Goal: Book appointment/travel/reservation

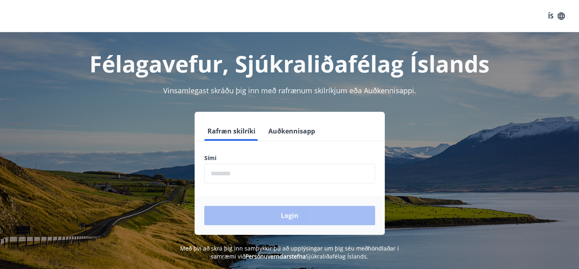
click at [279, 181] on input "phone" at bounding box center [289, 174] width 171 height 20
type input "********"
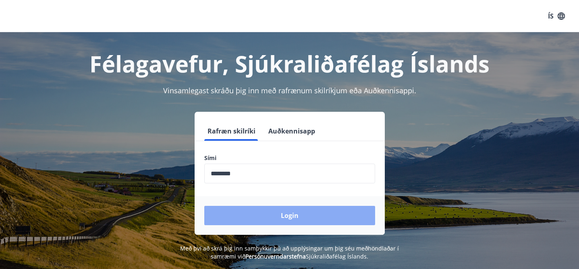
click at [268, 219] on button "Login" at bounding box center [289, 215] width 171 height 19
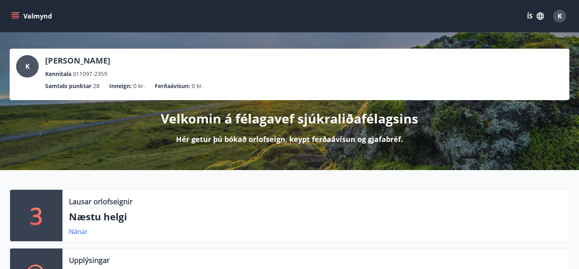
click at [23, 18] on button "Valmynd" at bounding box center [33, 16] width 46 height 14
click at [213, 53] on div "K Karen Ýr Kristjánsdóttir Kennitala 011097-2359 Samtals punktar 28 Inneign : 0…" at bounding box center [289, 75] width 559 height 52
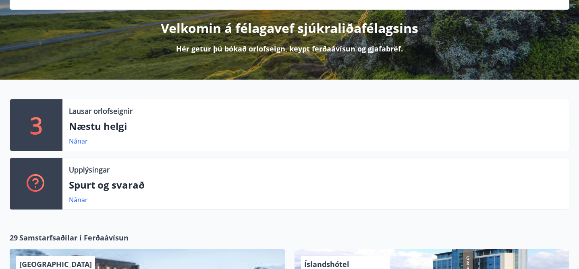
scroll to position [90, 0]
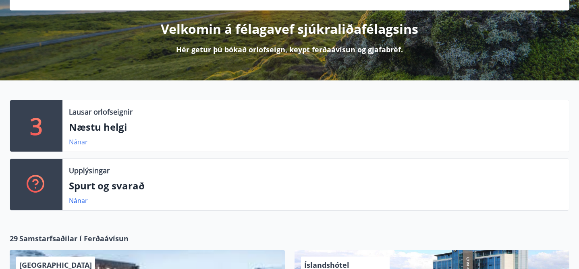
click at [82, 143] on link "Nánar" at bounding box center [78, 142] width 19 height 9
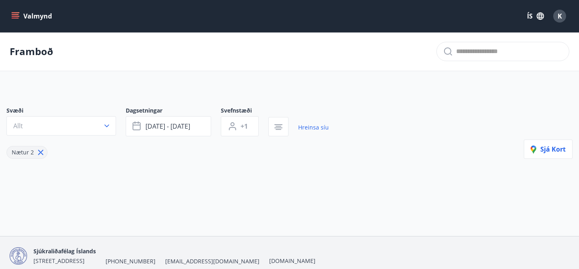
type input "*"
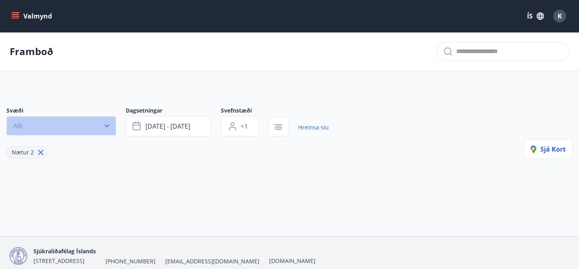
click at [95, 128] on button "Allt" at bounding box center [61, 125] width 110 height 19
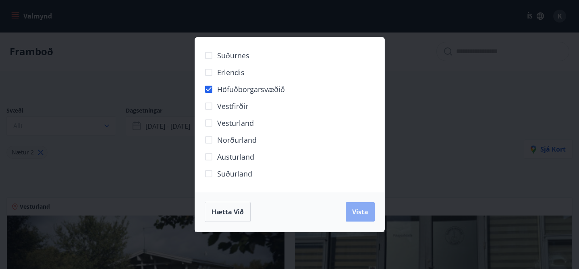
click at [362, 211] on span "Vista" at bounding box center [360, 212] width 16 height 9
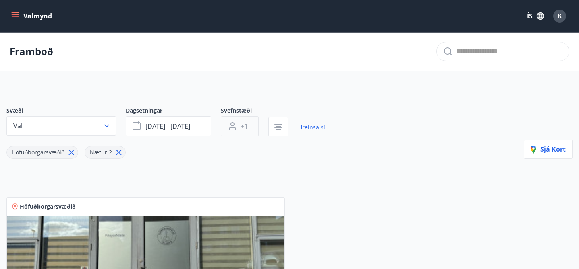
click at [244, 127] on span "+1" at bounding box center [243, 126] width 7 height 9
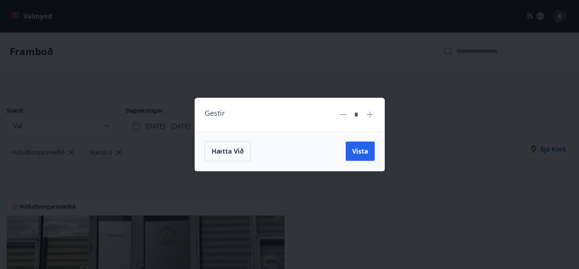
click at [373, 111] on icon at bounding box center [370, 115] width 10 height 10
click at [370, 114] on icon at bounding box center [370, 115] width 10 height 10
click at [360, 152] on span "Vista" at bounding box center [360, 151] width 16 height 9
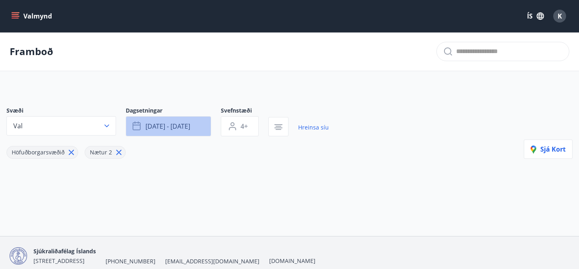
click at [176, 128] on span "ágú 22 - ágú 25" at bounding box center [167, 126] width 45 height 9
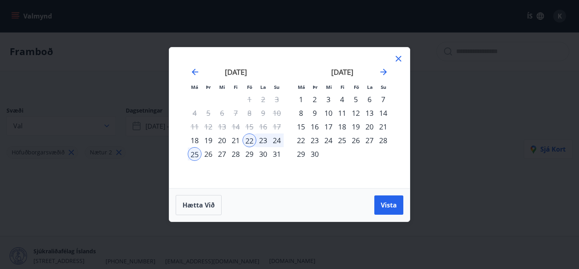
click at [252, 141] on div "22" at bounding box center [249, 141] width 14 height 14
click at [248, 153] on div "29" at bounding box center [249, 154] width 14 height 14
click at [394, 211] on button "Vista" at bounding box center [388, 205] width 29 height 19
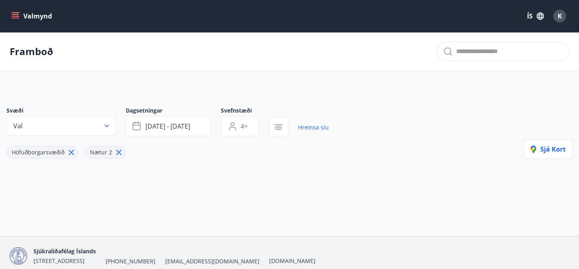
scroll to position [3, 0]
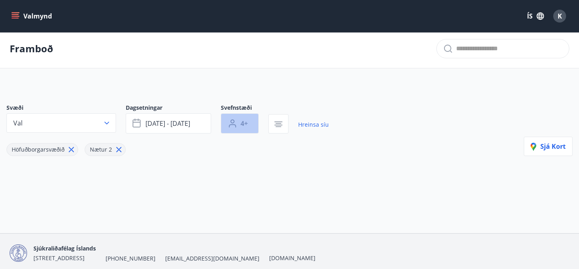
click at [243, 132] on button "4+" at bounding box center [240, 124] width 38 height 20
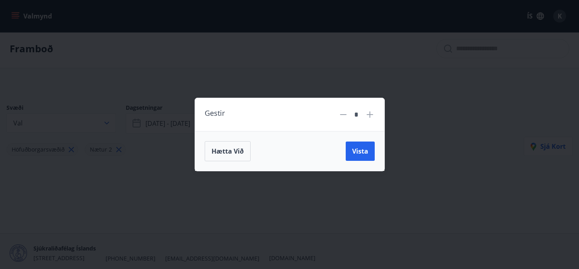
click at [343, 111] on icon at bounding box center [343, 115] width 10 height 10
type input "*"
click at [362, 147] on span "Vista" at bounding box center [360, 151] width 16 height 9
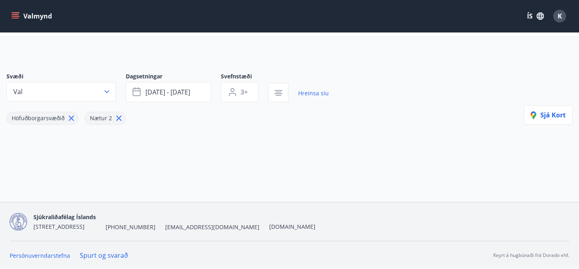
scroll to position [35, 0]
click at [174, 97] on button "ágú 22 - ágú 29" at bounding box center [168, 92] width 85 height 20
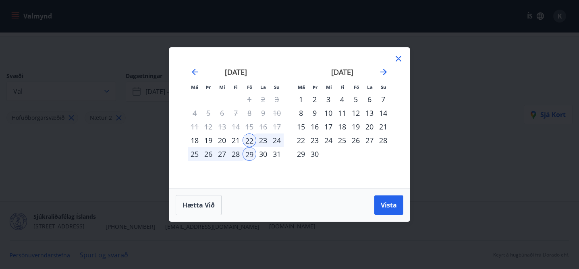
click at [397, 61] on icon at bounding box center [398, 59] width 10 height 10
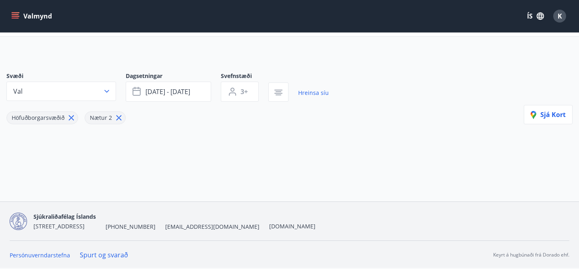
click at [120, 117] on icon at bounding box center [118, 118] width 9 height 9
type input "*"
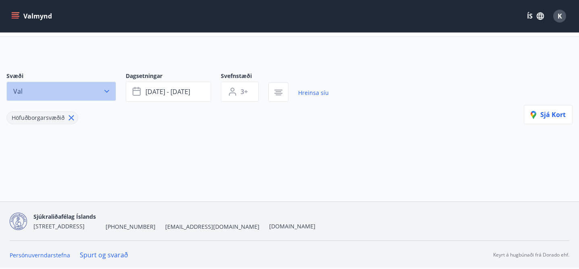
click at [100, 91] on button "Val" at bounding box center [61, 91] width 110 height 19
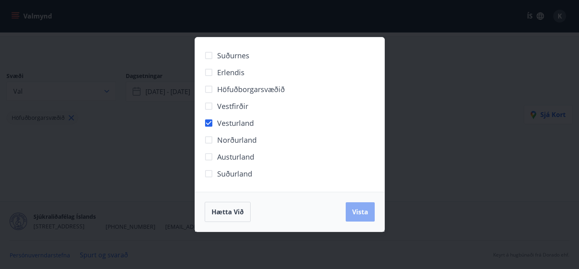
click at [362, 211] on span "Vista" at bounding box center [360, 212] width 16 height 9
